Goal: Task Accomplishment & Management: Use online tool/utility

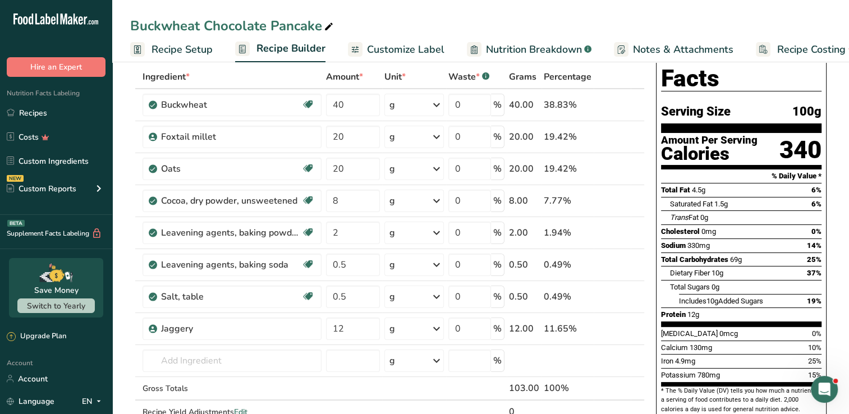
scroll to position [56, 0]
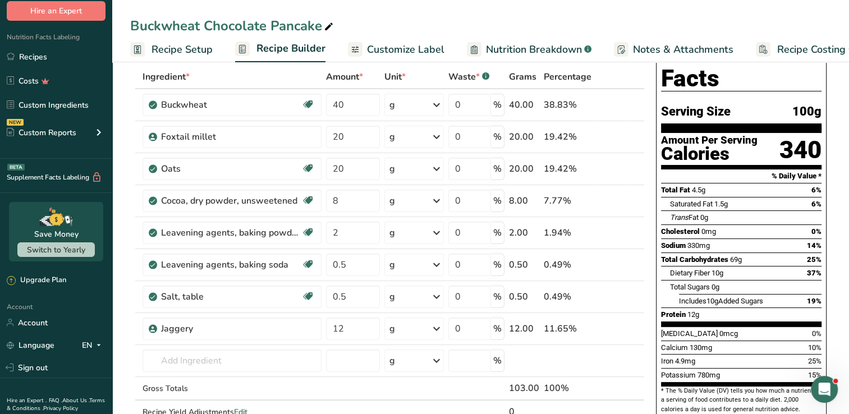
click at [352, 350] on input "number" at bounding box center [353, 361] width 54 height 22
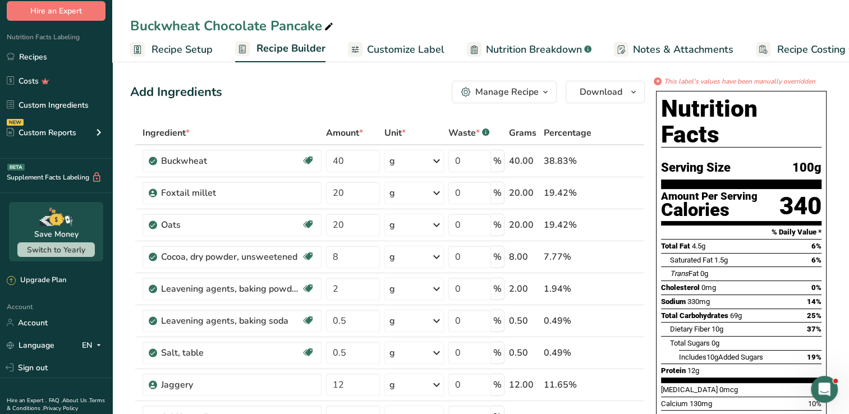
click at [567, 5] on div "Buckwheat Chocolate Pancake Recipe Setup Recipe Builder Customize Label Nutriti…" at bounding box center [480, 31] width 737 height 62
click at [589, 96] on span "Download" at bounding box center [601, 91] width 43 height 13
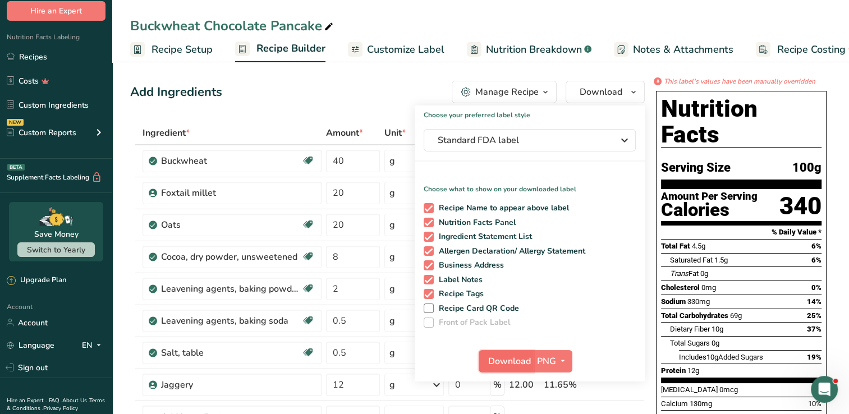
click at [486, 358] on button "Download" at bounding box center [506, 361] width 55 height 22
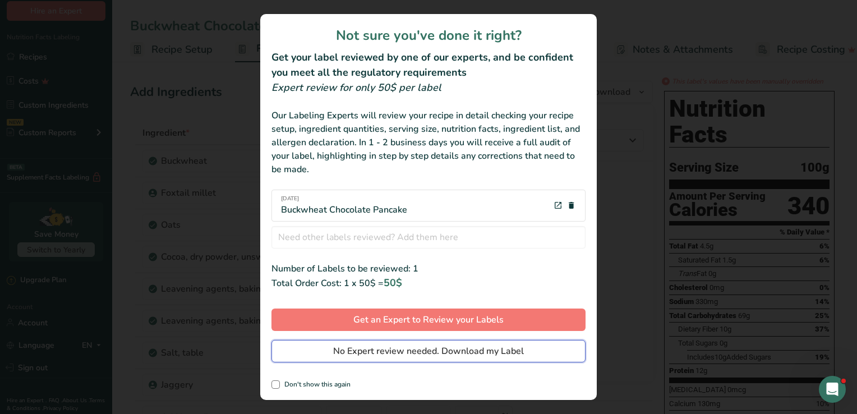
click at [437, 351] on span "No Expert review needed. Download my Label" at bounding box center [428, 351] width 191 height 13
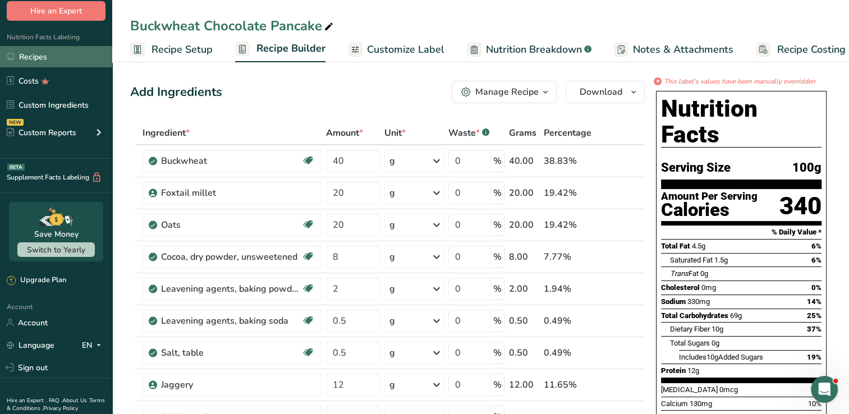
click at [34, 56] on link "Recipes" at bounding box center [56, 56] width 112 height 21
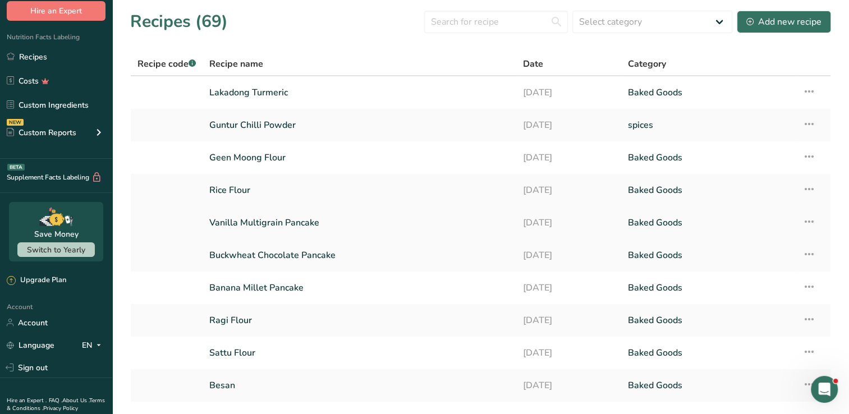
click at [296, 224] on link "Vanilla Multigrain Pancake" at bounding box center [359, 223] width 300 height 24
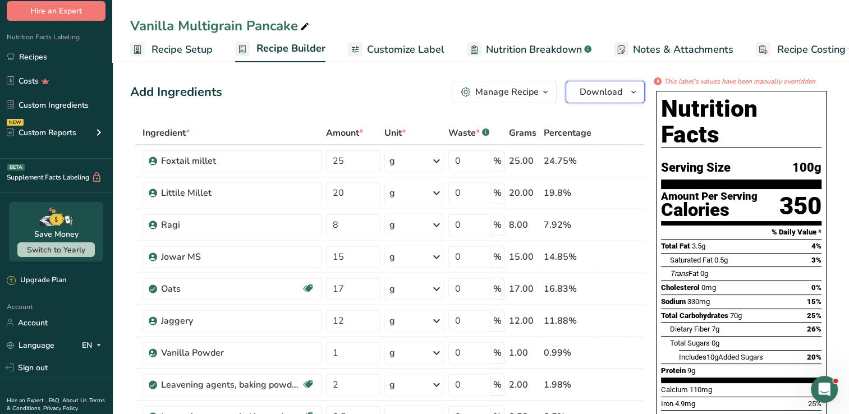
click at [606, 91] on span "Download" at bounding box center [601, 91] width 43 height 13
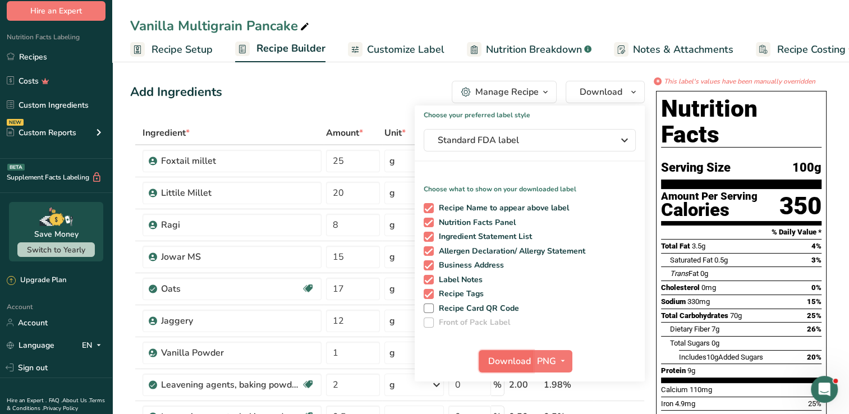
click at [518, 363] on span "Download" at bounding box center [509, 361] width 43 height 13
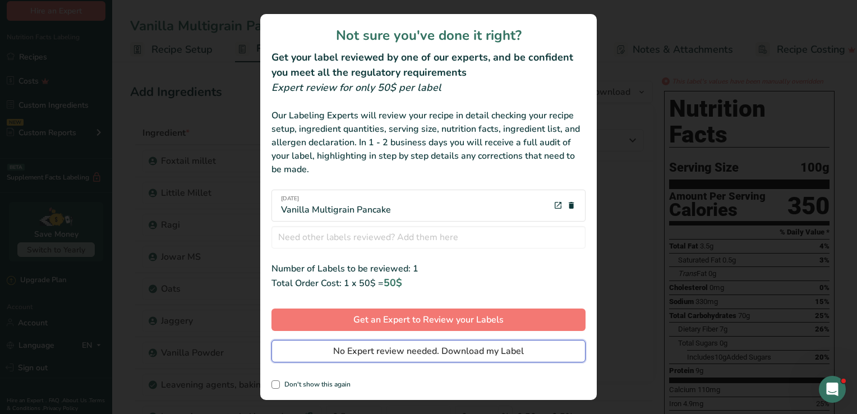
click at [514, 351] on span "No Expert review needed. Download my Label" at bounding box center [428, 351] width 191 height 13
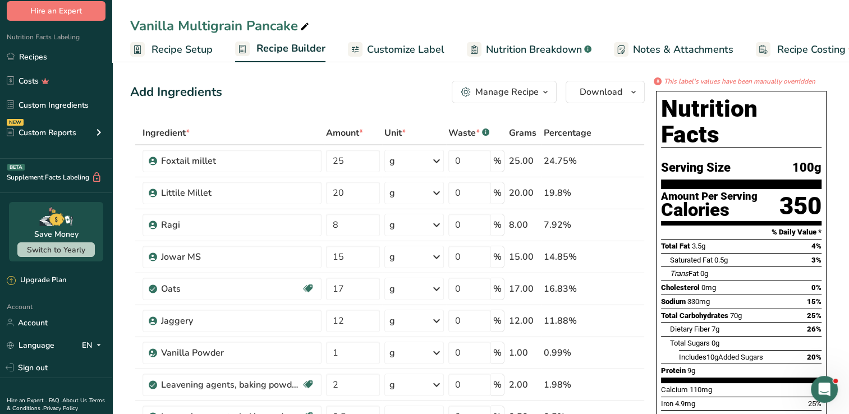
click at [351, 91] on div "Add Ingredients Manage Recipe Delete Recipe Duplicate Recipe Scale Recipe Save …" at bounding box center [387, 92] width 515 height 22
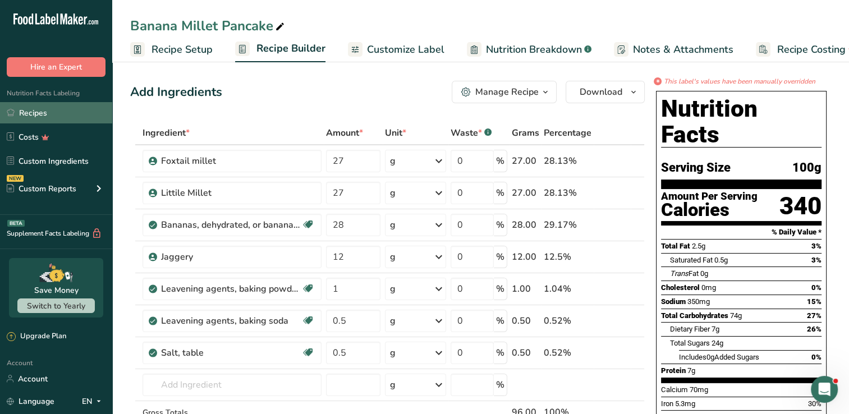
click at [43, 122] on link "Recipes" at bounding box center [56, 112] width 112 height 21
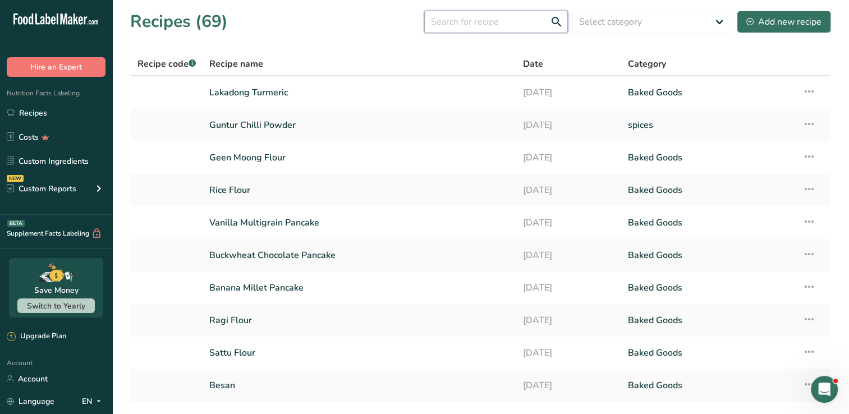
click at [481, 13] on input "text" at bounding box center [496, 22] width 144 height 22
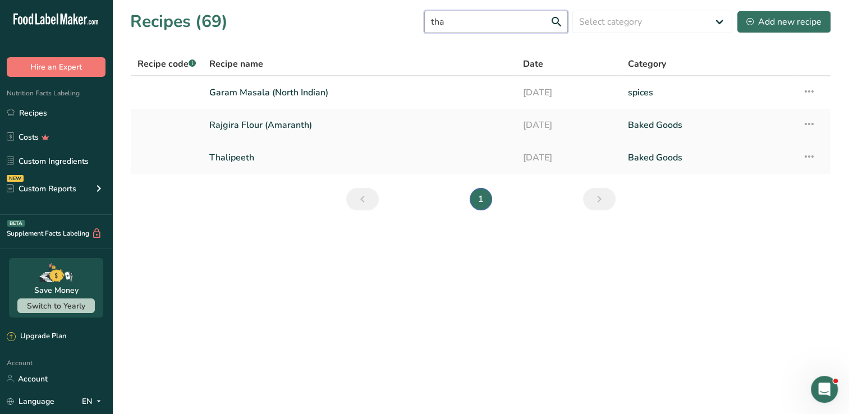
type input "tha"
click at [304, 148] on link "Thalipeeth" at bounding box center [359, 158] width 300 height 24
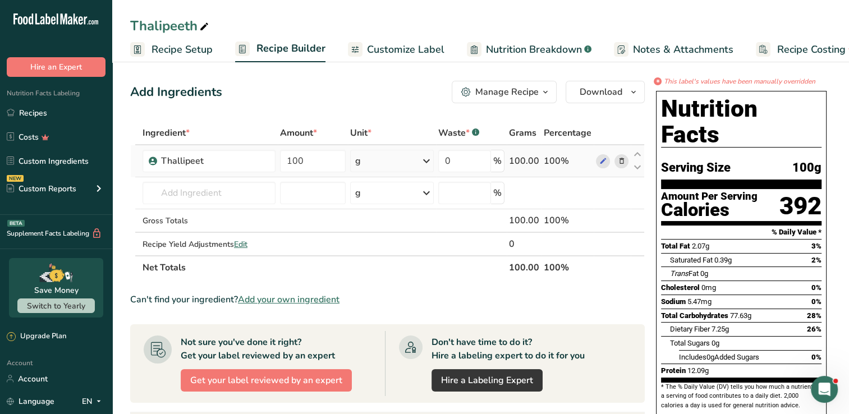
click at [600, 162] on icon at bounding box center [603, 161] width 8 height 12
click at [509, 51] on span "Nutrition Breakdown" at bounding box center [534, 49] width 96 height 15
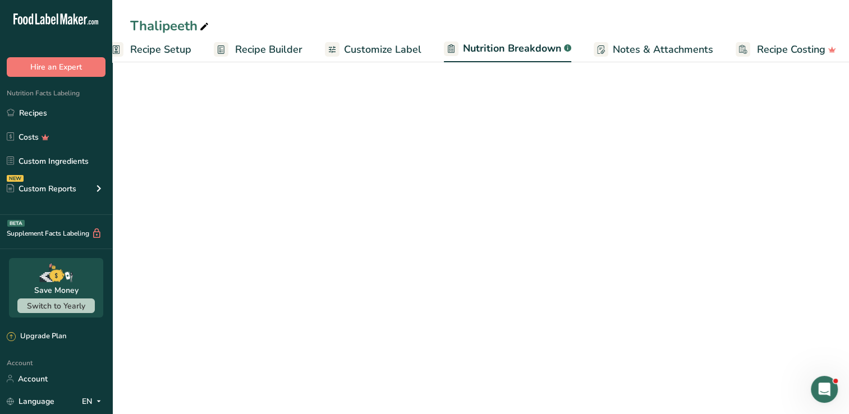
scroll to position [0, 26]
select select "Calories"
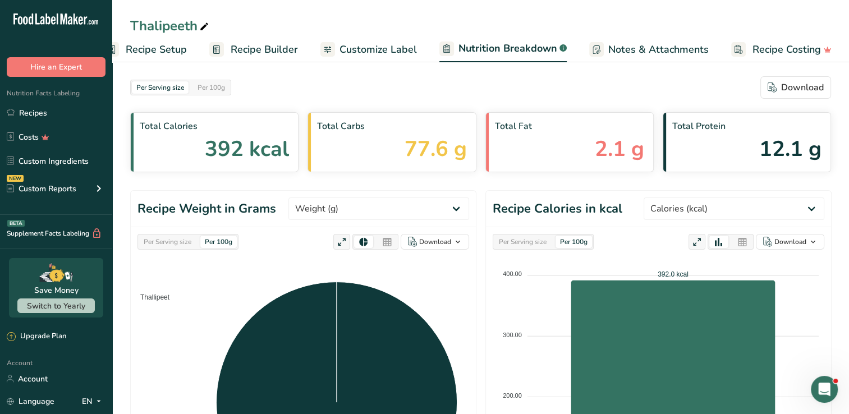
click at [383, 48] on span "Customize Label" at bounding box center [377, 49] width 77 height 15
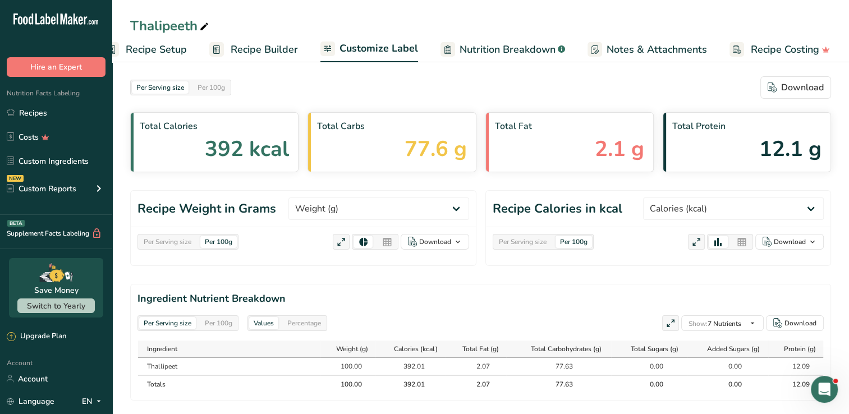
scroll to position [0, 25]
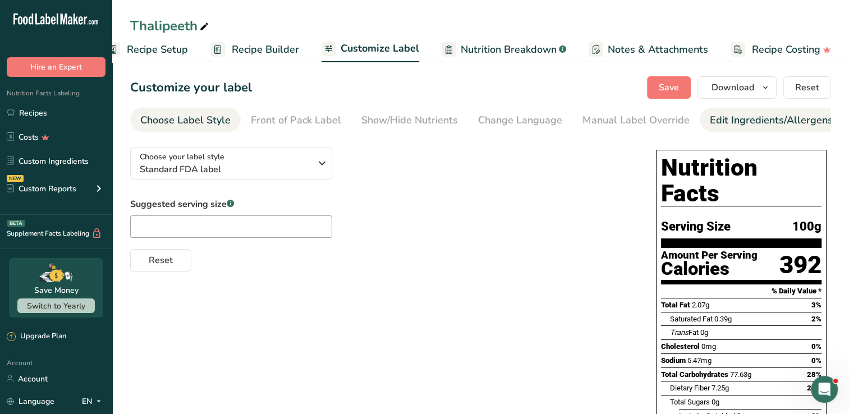
click at [741, 126] on div "Edit Ingredients/Allergens List" at bounding box center [781, 120] width 143 height 15
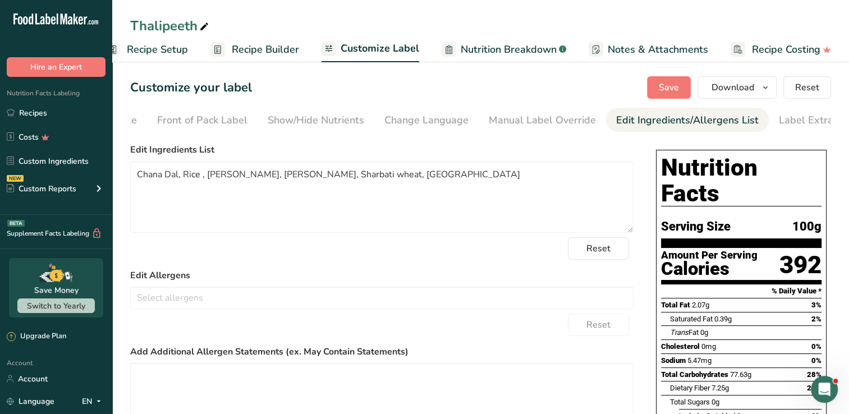
scroll to position [0, 114]
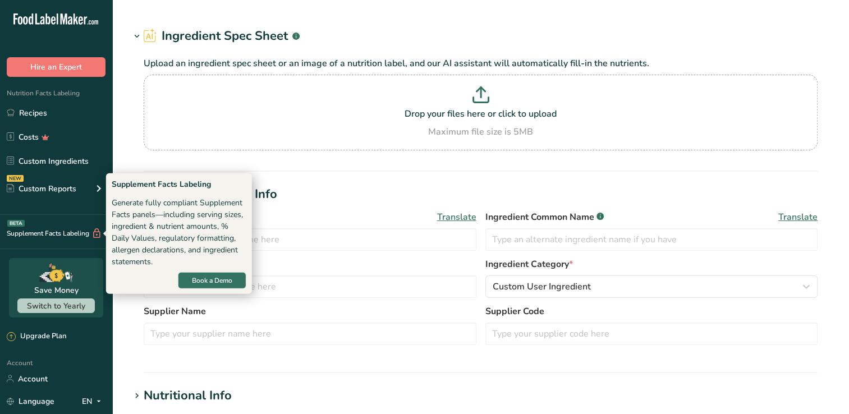
type input "Thallipeet"
type input "100"
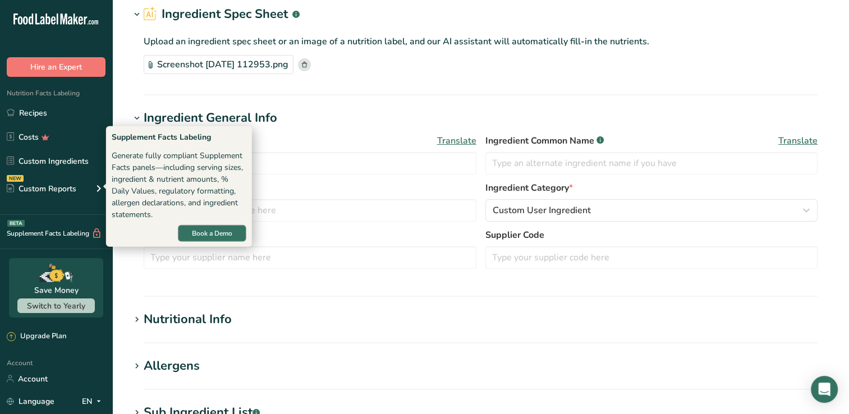
type input "392.01"
type KJ "1640.17"
type Fat "2.07"
type Fat "0.39"
type Fat "0"
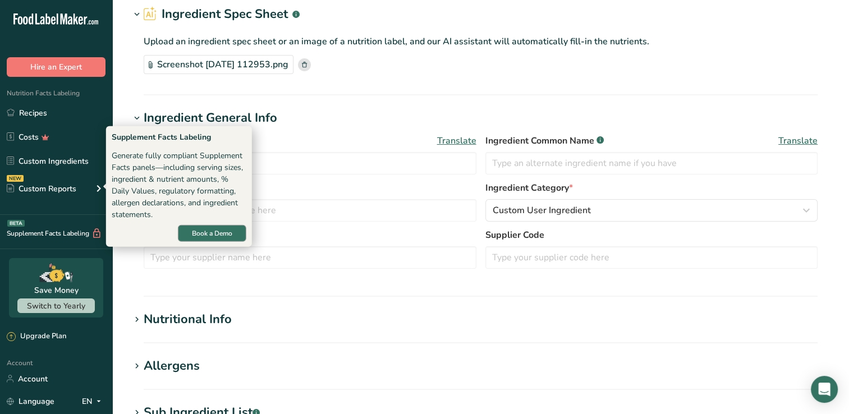
type input "0"
type input "5.47"
type Carbohydrates "77.63"
type Fiber "7.25"
type Sugars "0"
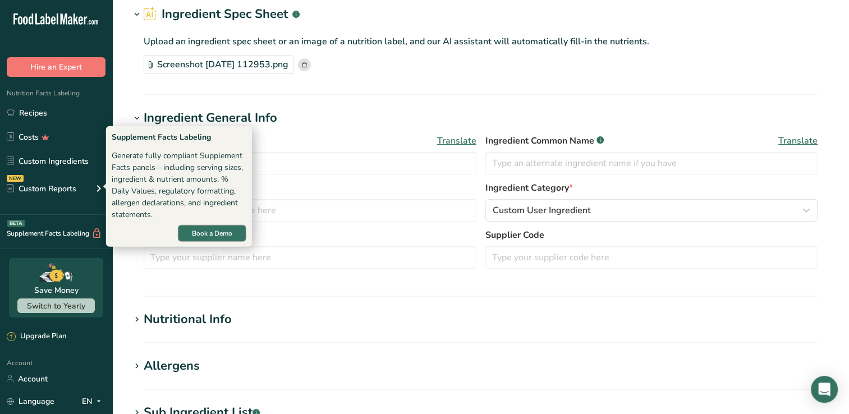
type Sugars "0"
type input "12.09"
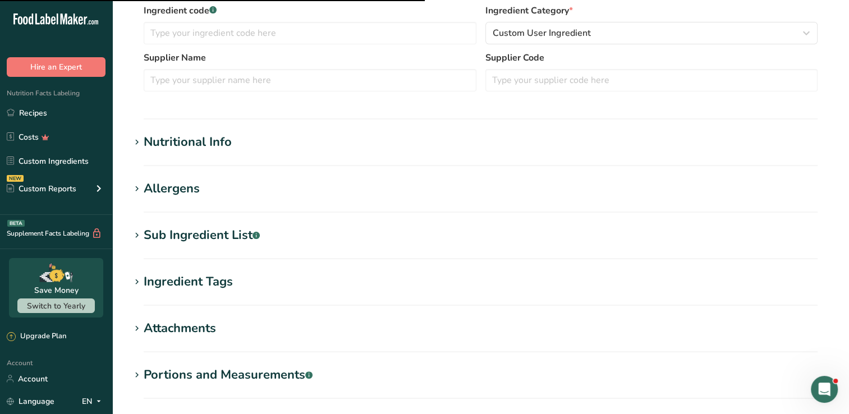
click at [283, 143] on h1 "Nutritional Info" at bounding box center [480, 142] width 701 height 19
